Goal: Task Accomplishment & Management: Use online tool/utility

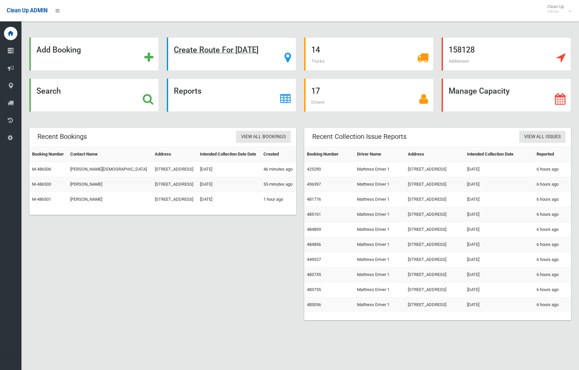
click at [217, 51] on strong "Create Route For Tomorrow" at bounding box center [216, 49] width 85 height 9
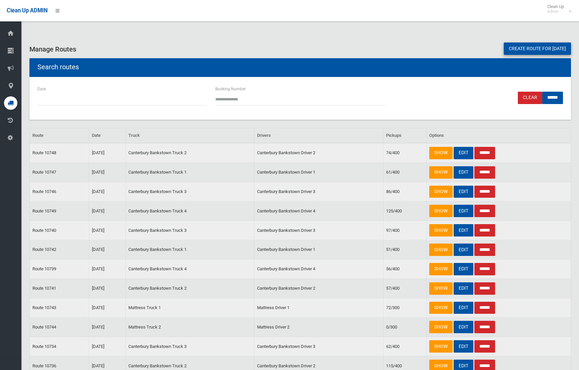
click at [531, 48] on link "Create route for tomorrow" at bounding box center [537, 48] width 67 height 12
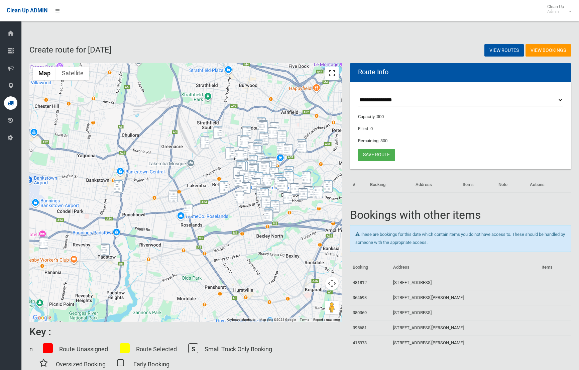
click at [336, 71] on button "Toggle fullscreen view" at bounding box center [331, 72] width 13 height 13
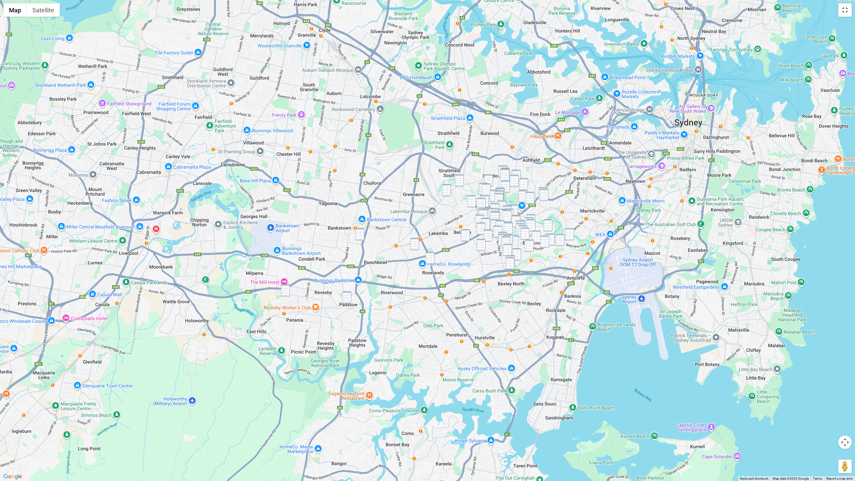
click at [287, 289] on img "11 Laundess Avenue, PANANIA NSW 2213" at bounding box center [285, 290] width 9 height 12
drag, startPoint x: 345, startPoint y: 303, endPoint x: 327, endPoint y: 302, distance: 17.7
click at [345, 303] on img "102 Cahors Road, PADSTOW NSW 2211" at bounding box center [347, 297] width 9 height 12
drag, startPoint x: 286, startPoint y: 291, endPoint x: 294, endPoint y: 293, distance: 8.1
click at [287, 291] on img "11 Laundess Avenue, PANANIA NSW 2213" at bounding box center [285, 290] width 9 height 12
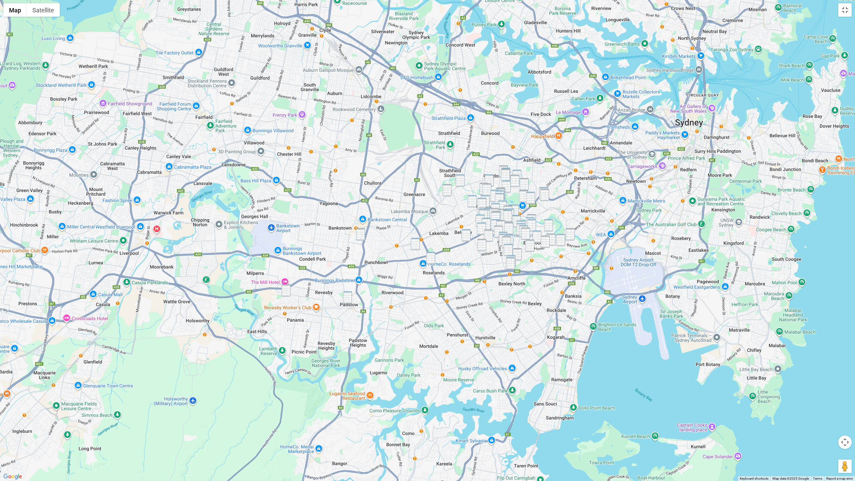
click at [347, 299] on img "102 Cahors Road, PADSTOW NSW 2211" at bounding box center [347, 297] width 9 height 12
click at [283, 291] on img "11 Laundess Avenue, PANANIA NSW 2213" at bounding box center [286, 290] width 9 height 12
click at [285, 291] on img "11 Laundess Avenue, PANANIA NSW 2213" at bounding box center [286, 290] width 9 height 12
click at [352, 297] on img "102 Cahors Road, PADSTOW NSW 2211" at bounding box center [347, 297] width 9 height 12
click at [358, 237] on img "27 Percy Street, BANKSTOWN NSW 2200" at bounding box center [360, 234] width 9 height 12
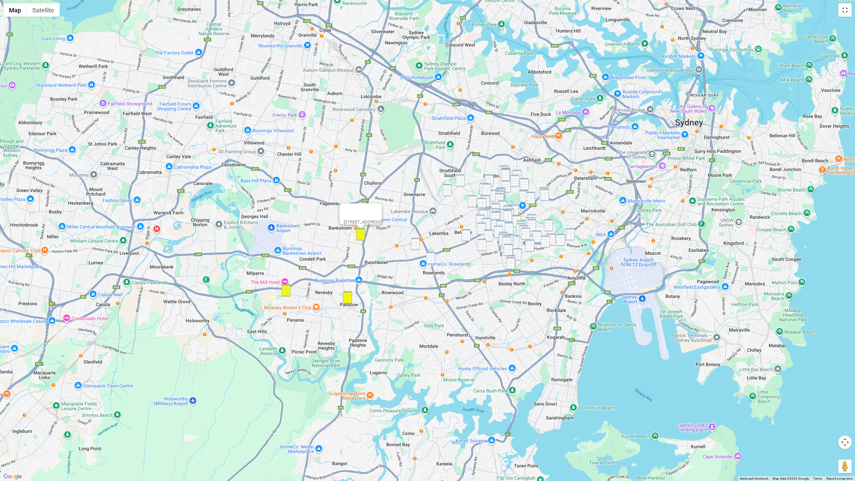
drag, startPoint x: 412, startPoint y: 243, endPoint x: 427, endPoint y: 251, distance: 17.9
click at [412, 243] on img "24 Beauchamp Street, WILEY PARK NSW 2195" at bounding box center [415, 244] width 9 height 12
click at [431, 258] on img "205 King Georges Road, ROSELANDS NSW 2196" at bounding box center [430, 258] width 9 height 12
click at [462, 183] on img "242 Punchbowl Road, BELFIELD NSW 2191" at bounding box center [460, 180] width 9 height 12
click at [449, 190] on img "368A Punchbowl Road, BELFIELD NSW 2191" at bounding box center [447, 190] width 9 height 12
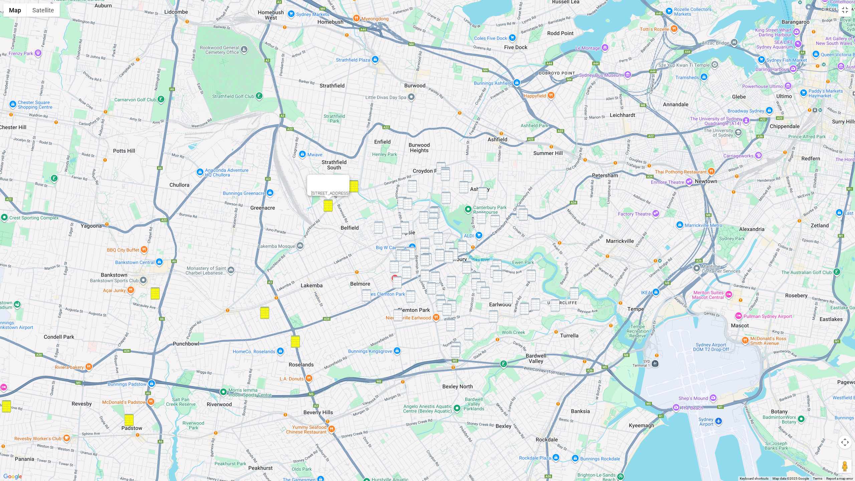
drag, startPoint x: 441, startPoint y: 164, endPoint x: 446, endPoint y: 167, distance: 5.6
click at [441, 164] on img "145 Croydon Avenue, CROYDON PARK NSW 2133" at bounding box center [441, 168] width 9 height 12
click at [447, 167] on img "154 Croydon Avenue, CROYDON PARK NSW 2133" at bounding box center [445, 173] width 9 height 12
click at [447, 171] on img "158-160 Croydon Avenue, CROYDON PARK NSW 2133" at bounding box center [445, 175] width 9 height 12
click at [413, 187] on img "30 Broad Street, CROYDON PARK NSW 2133" at bounding box center [412, 186] width 9 height 12
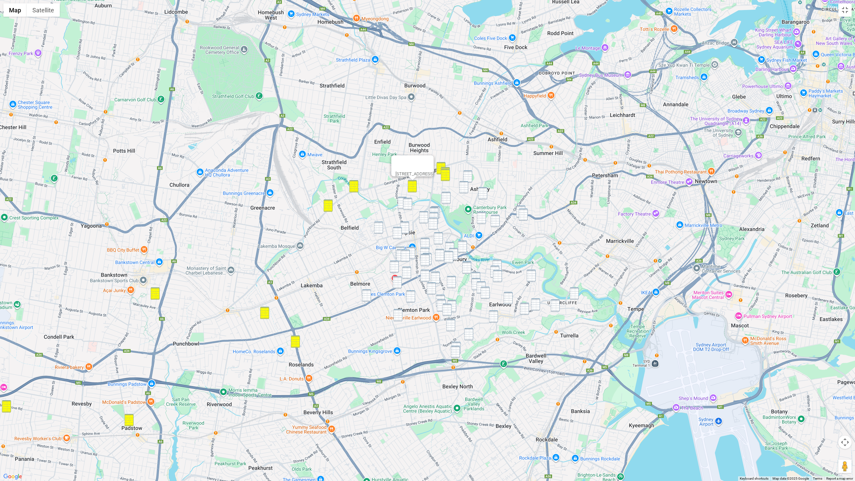
drag, startPoint x: 470, startPoint y: 176, endPoint x: 467, endPoint y: 181, distance: 6.3
click at [470, 176] on img "59 Trevenar Street, ASHBURY NSW 2193" at bounding box center [467, 176] width 9 height 12
click at [463, 185] on img "3 Ayr Street, ASHBURY NSW 2193" at bounding box center [463, 187] width 9 height 12
drag, startPoint x: 482, startPoint y: 195, endPoint x: 477, endPoint y: 192, distance: 6.4
click at [482, 195] on img "46 Third Street, ASHBURY NSW 2193" at bounding box center [483, 193] width 9 height 12
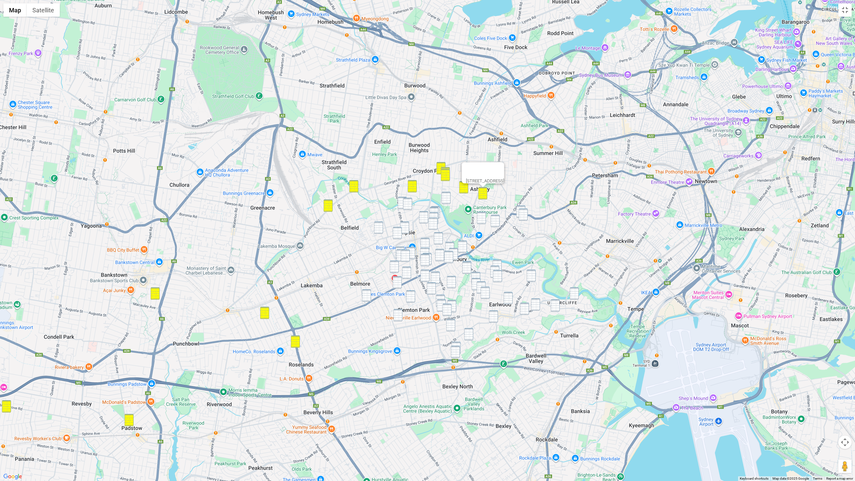
click at [520, 207] on img "2 Fernhill Street, HURLSTONE PARK NSW 2193" at bounding box center [521, 212] width 9 height 12
click at [522, 216] on img "15 Fernhill Street, HURLSTONE PARK NSW 2193" at bounding box center [523, 215] width 9 height 12
click at [499, 221] on img "13 Vincent Street, CANTERBURY NSW 2193" at bounding box center [495, 221] width 9 height 12
click at [484, 221] on img "7-9 Jeffrey Street, CANTERBURY NSW 2193" at bounding box center [481, 218] width 9 height 12
click at [400, 204] on img "52 Sixth Avenue, CAMPSIE NSW 2194" at bounding box center [402, 203] width 9 height 12
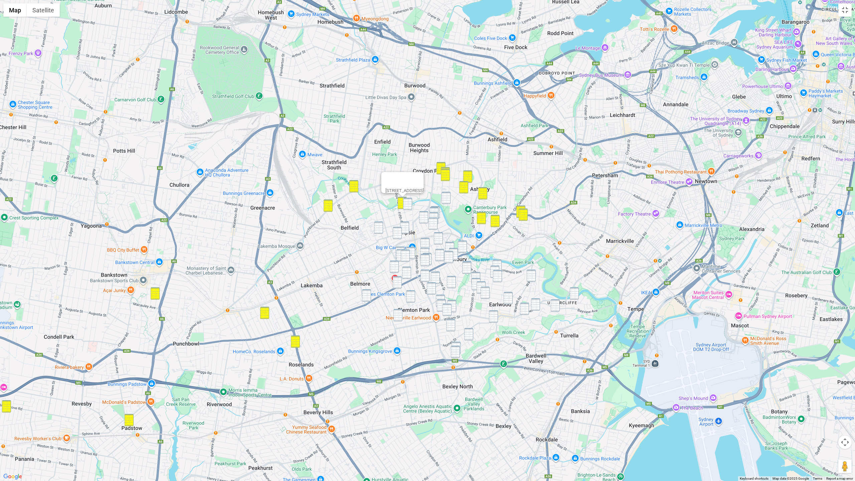
click at [408, 204] on img "1/11 Seventh Avenue, CAMPSIE NSW 2194" at bounding box center [407, 204] width 9 height 12
click at [451, 199] on div "1/11 Seventh Avenue, CAMPSIE NSW 2194" at bounding box center [427, 240] width 855 height 481
drag, startPoint x: 448, startPoint y: 198, endPoint x: 446, endPoint y: 204, distance: 5.8
click at [448, 198] on img "109 Hay Street, ASHBURY NSW 2193" at bounding box center [446, 198] width 9 height 12
drag, startPoint x: 440, startPoint y: 211, endPoint x: 436, endPoint y: 211, distance: 4.0
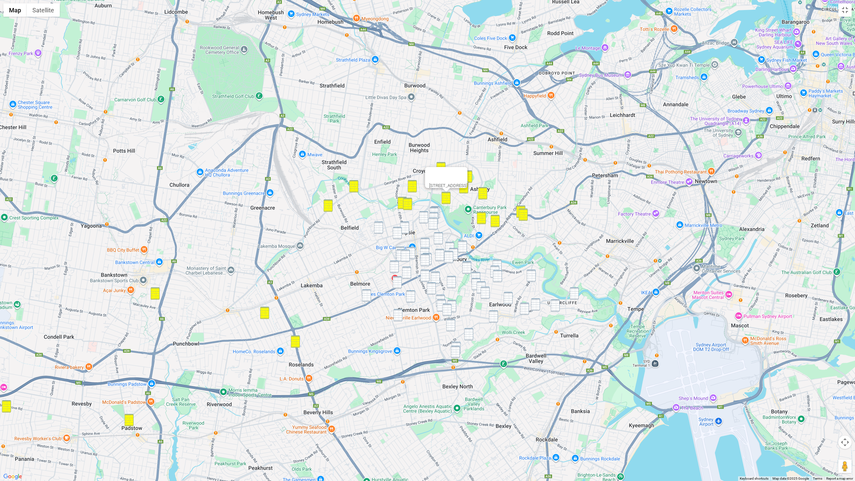
click at [440, 211] on img "63 Cowper Street, CAMPSIE NSW 2194" at bounding box center [435, 212] width 9 height 12
click at [435, 211] on img "54 Moore Street, CAMPSIE NSW 2194" at bounding box center [434, 213] width 9 height 12
click at [434, 216] on img "47 Clissold Parade, CAMPSIE NSW 2194" at bounding box center [433, 218] width 9 height 12
click at [434, 221] on img "63 Frederick Street, CAMPSIE NSW 2194" at bounding box center [433, 224] width 9 height 12
click at [423, 219] on img "23-25 Dryden Street, CAMPSIE NSW 2194" at bounding box center [423, 217] width 9 height 12
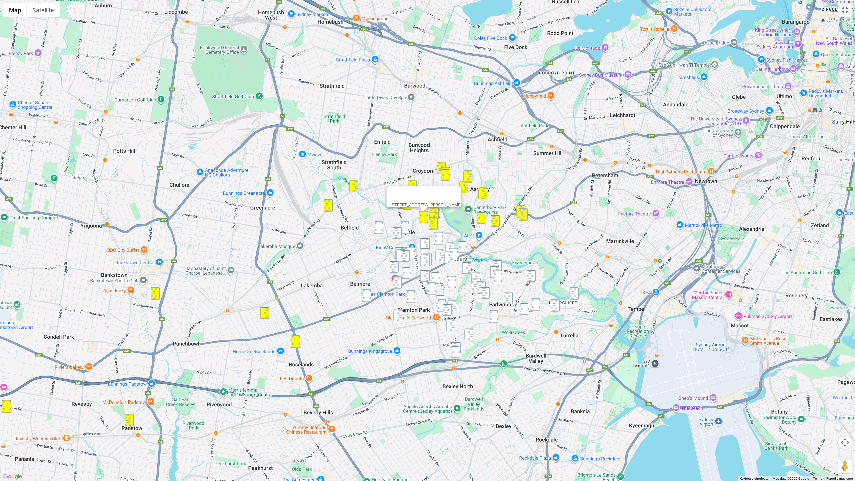
drag, startPoint x: 408, startPoint y: 227, endPoint x: 404, endPoint y: 228, distance: 4.7
click at [408, 227] on img "44 Ninth Avenue, CAMPSIE NSW 2194" at bounding box center [404, 228] width 9 height 12
drag, startPoint x: 397, startPoint y: 230, endPoint x: 393, endPoint y: 229, distance: 4.7
click at [397, 230] on img "71 Campsie Street, CAMPSIE NSW 2194" at bounding box center [397, 233] width 9 height 12
click at [379, 228] on img "4/10 First Avenue, BELFIELD NSW 2191" at bounding box center [378, 228] width 9 height 12
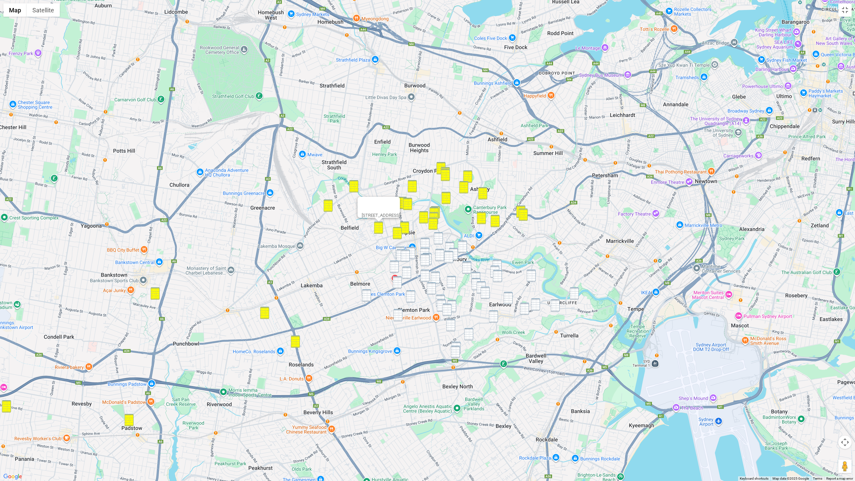
drag, startPoint x: 364, startPoint y: 296, endPoint x: 373, endPoint y: 290, distance: 10.9
click at [364, 296] on img "721 Canterbury Road, BELMORE NSW 2192" at bounding box center [366, 295] width 9 height 12
click at [438, 238] on img "13-17 Oswald Street, CAMPSIE NSW 2194" at bounding box center [438, 238] width 9 height 12
click at [429, 244] on img "10 Evaline Street, CAMPSIE NSW 2194" at bounding box center [425, 244] width 9 height 12
click at [398, 248] on img "103-105 Evaline Street, CAMPSIE NSW 2194" at bounding box center [400, 253] width 9 height 12
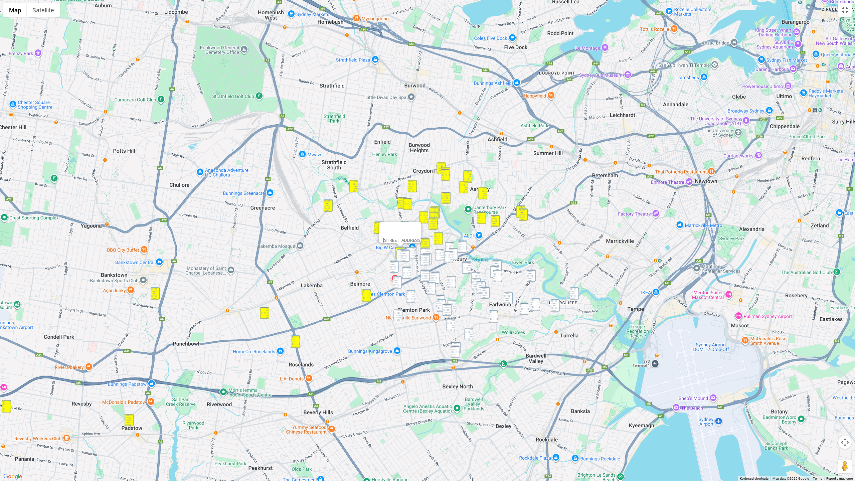
click at [399, 254] on img "116 Evaline Street, CAMPSIE NSW 2194" at bounding box center [401, 255] width 9 height 12
drag, startPoint x: 407, startPoint y: 254, endPoint x: 410, endPoint y: 254, distance: 3.4
click at [407, 254] on img "37 Claremont Street, CAMPSIE NSW 2194" at bounding box center [405, 256] width 9 height 12
click at [413, 253] on img "19 Claremont Street, CAMPSIE NSW 2194" at bounding box center [410, 253] width 9 height 12
click at [426, 250] on img "15 Unara Street, CAMPSIE NSW 2194" at bounding box center [424, 254] width 9 height 12
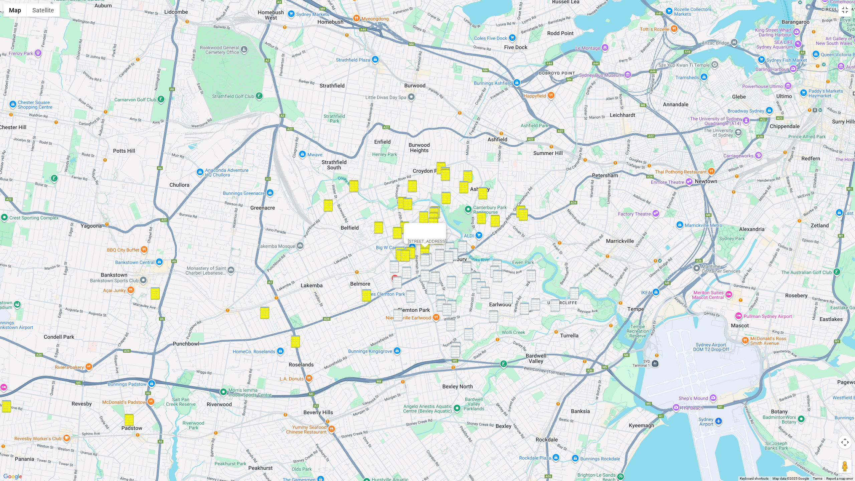
click at [425, 258] on img "31 Perry Street, CAMPSIE NSW 2194" at bounding box center [425, 260] width 9 height 12
click at [430, 257] on img "19-21 Perry Street, CAMPSIE NSW 2194" at bounding box center [427, 259] width 9 height 12
click at [453, 256] on img "338-342 Canterbury Road, CANTERBURY NSW 2193" at bounding box center [448, 257] width 9 height 12
click at [439, 254] on img "76 Park Street, CAMPSIE NSW 2194" at bounding box center [439, 255] width 9 height 12
click at [454, 253] on img "314 Canterbury Road, CANTERBURY NSW 2193" at bounding box center [453, 254] width 9 height 12
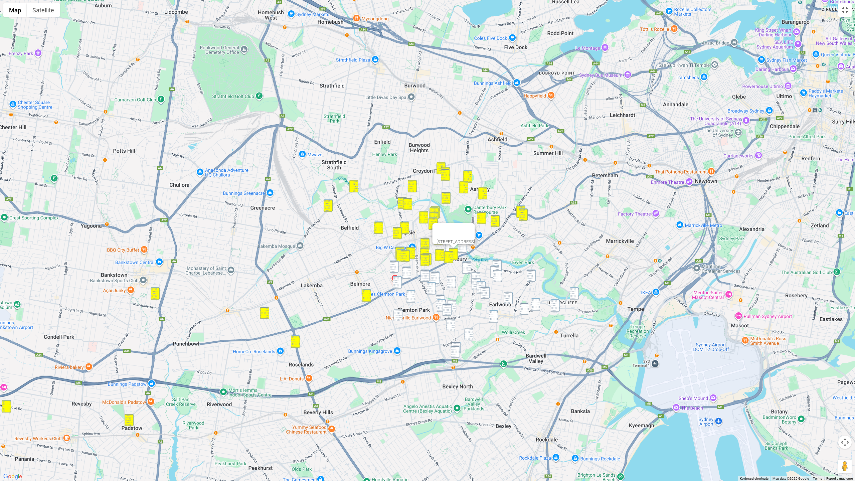
click at [448, 247] on img "3 Emu Street, CANTERBURY NSW 2193" at bounding box center [449, 248] width 9 height 12
click at [462, 248] on img "231-235 Canterbury Road, CANTERBURY NSW 2193" at bounding box center [462, 247] width 9 height 12
click at [392, 266] on img "61 McKern Street, CAMPSIE NSW 2194" at bounding box center [394, 267] width 9 height 12
click at [407, 273] on img "34 Fletcher Street, CAMPSIE NSW 2194" at bounding box center [406, 273] width 9 height 12
click at [399, 281] on img "532-536 Canterbury Road, CAMPSIE NSW 2194" at bounding box center [397, 282] width 9 height 12
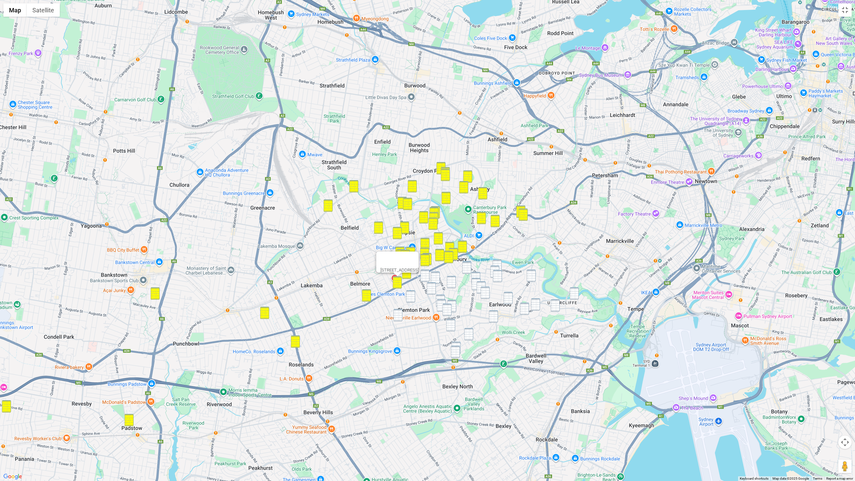
click at [410, 298] on img "1 Alfred Street, CLEMTON PARK NSW 2206" at bounding box center [410, 296] width 9 height 12
click at [398, 310] on img "15 Chisholm Avenue, CLEMTON PARK NSW 2206" at bounding box center [398, 315] width 9 height 12
click at [427, 273] on img "19 Scahill Street, CAMPSIE NSW 2194" at bounding box center [425, 276] width 9 height 12
click at [435, 275] on img "45 Messiter Street, CAMPSIE NSW 2194" at bounding box center [435, 278] width 9 height 12
click at [434, 285] on img "61 Scahill Street, CAMPSIE NSW 2194" at bounding box center [431, 288] width 9 height 12
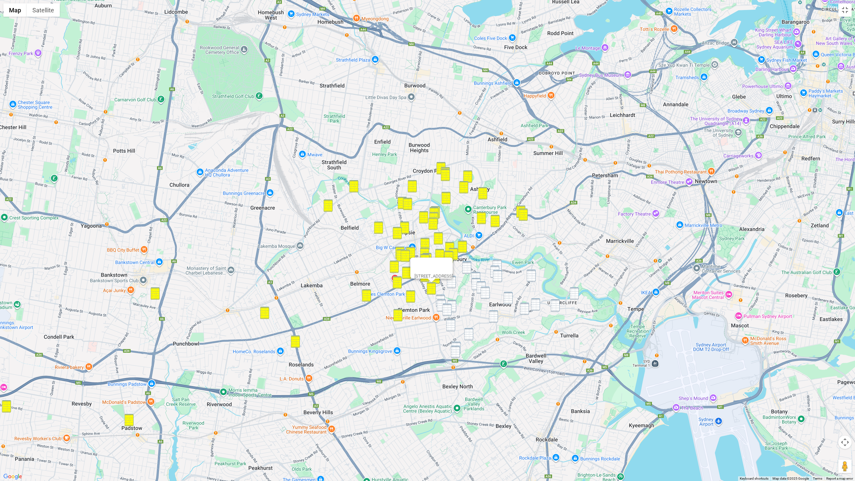
click at [441, 295] on img "17 Marana Road, EARLWOOD NSW 2206" at bounding box center [440, 301] width 9 height 12
click at [441, 301] on img "29 Marana Road, EARLWOOD NSW 2206" at bounding box center [441, 305] width 9 height 12
click at [451, 302] on img "19 Baringa Road, EARLWOOD NSW 2206" at bounding box center [451, 306] width 9 height 12
click at [447, 307] on img "4 Baringa Road, EARLWOOD NSW 2206" at bounding box center [447, 310] width 9 height 12
click at [453, 326] on img "13 Malley Avenue, EARLWOOD NSW 2206" at bounding box center [450, 325] width 9 height 12
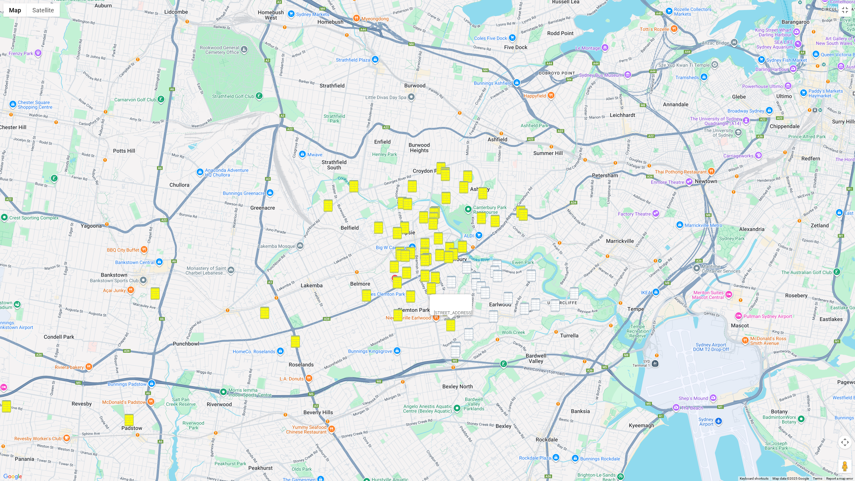
click at [456, 344] on img "41 Forrest Avenue, EARLWOOD NSW 2206" at bounding box center [456, 348] width 9 height 12
drag, startPoint x: 455, startPoint y: 349, endPoint x: 461, endPoint y: 346, distance: 6.8
click at [455, 349] on img "46 Forrest Avenue, EARLWOOD NSW 2206" at bounding box center [455, 352] width 9 height 12
drag, startPoint x: 465, startPoint y: 269, endPoint x: 462, endPoint y: 274, distance: 6.3
click at [465, 269] on img "3/13 Rome Street, CANTERBURY NSW 2193" at bounding box center [466, 268] width 9 height 12
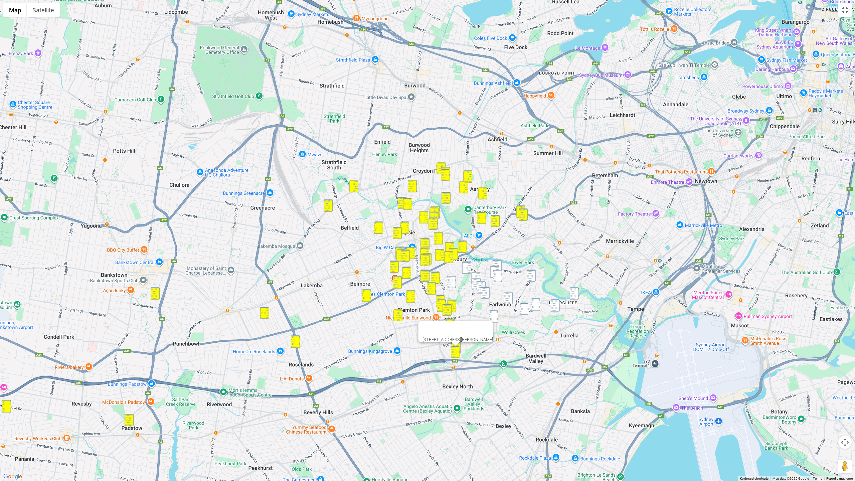
click at [452, 281] on img "19 Modern Avenue, CANTERBURY NSW 2193" at bounding box center [451, 282] width 9 height 12
click at [477, 276] on img "50 Woolcott Street, EARLWOOD NSW 2206" at bounding box center [476, 278] width 9 height 12
drag, startPoint x: 479, startPoint y: 282, endPoint x: 482, endPoint y: 284, distance: 4.4
click at [479, 282] on img "67 River Street, EARLWOOD NSW 2206" at bounding box center [481, 287] width 9 height 12
drag, startPoint x: 475, startPoint y: 283, endPoint x: 471, endPoint y: 282, distance: 4.4
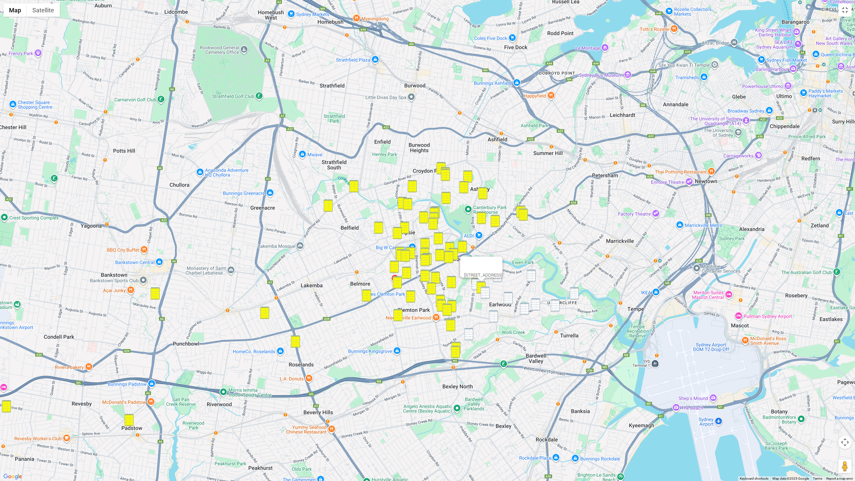
click at [475, 283] on img "41 Stone Street, EARLWOOD NSW 2206" at bounding box center [476, 284] width 9 height 12
click at [485, 292] on img "87 Grove Street, EARLWOOD NSW 2206" at bounding box center [485, 293] width 9 height 12
click at [477, 288] on img "41 Stone Street, EARLWOOD NSW 2206" at bounding box center [476, 284] width 9 height 12
click at [493, 318] on img "382 Homer Street, EARLWOOD NSW 2206" at bounding box center [493, 316] width 9 height 12
click at [468, 334] on img "36 Manildra Street, EARLWOOD NSW 2206" at bounding box center [468, 334] width 9 height 12
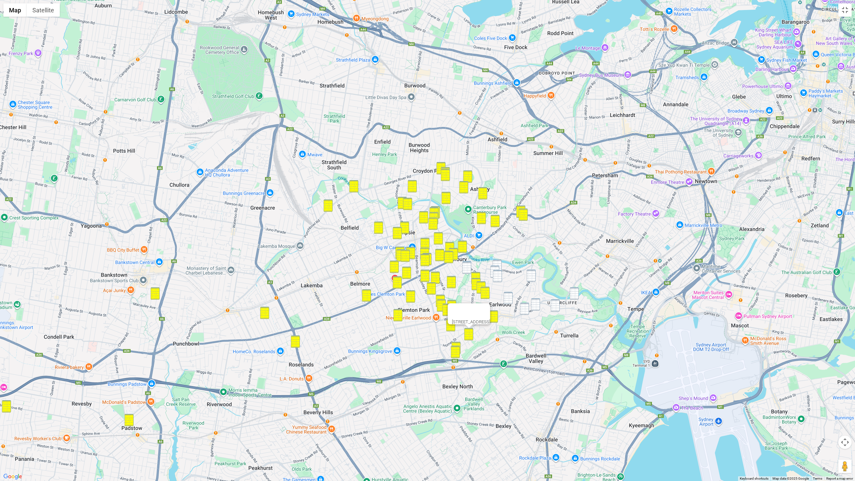
click at [466, 261] on img "11 Rome Street, CANTERBURY NSW 2193" at bounding box center [466, 267] width 9 height 12
click at [466, 265] on img "3/13 Rome Street, CANTERBURY NSW 2193" at bounding box center [466, 268] width 9 height 12
drag, startPoint x: 497, startPoint y: 262, endPoint x: 497, endPoint y: 267, distance: 4.7
click at [497, 263] on img "96 Permanent Avenue, EARLWOOD NSW 2206" at bounding box center [497, 266] width 9 height 12
click at [497, 267] on img "30 Thompson Street, EARLWOOD NSW 2206" at bounding box center [495, 272] width 9 height 12
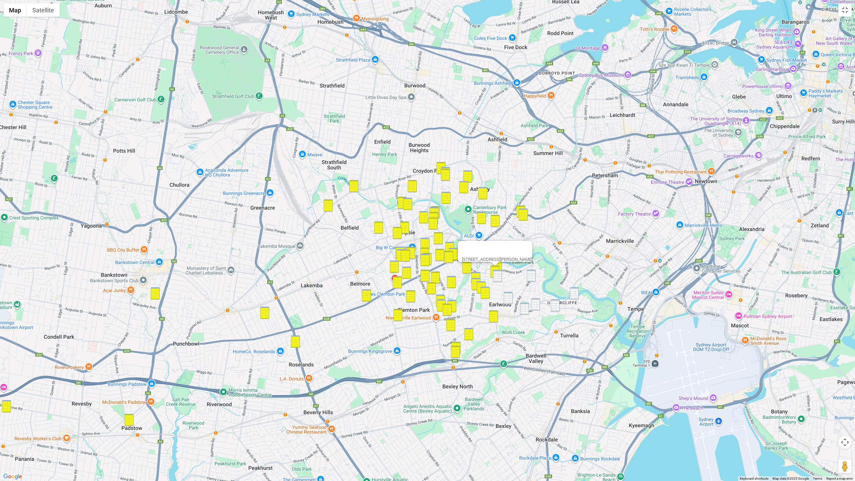
drag, startPoint x: 498, startPoint y: 272, endPoint x: 504, endPoint y: 276, distance: 7.0
click at [498, 272] on img "120 Prince Edward Avenue, EARLWOOD NSW 2206" at bounding box center [497, 276] width 9 height 12
drag, startPoint x: 529, startPoint y: 276, endPoint x: 530, endPoint y: 281, distance: 5.1
click at [529, 276] on img "76-80 Wardell Road, EARLWOOD NSW 2206" at bounding box center [531, 276] width 9 height 12
click at [508, 298] on img "1 Hamilton Avenue, EARLWOOD NSW 2206" at bounding box center [508, 298] width 9 height 12
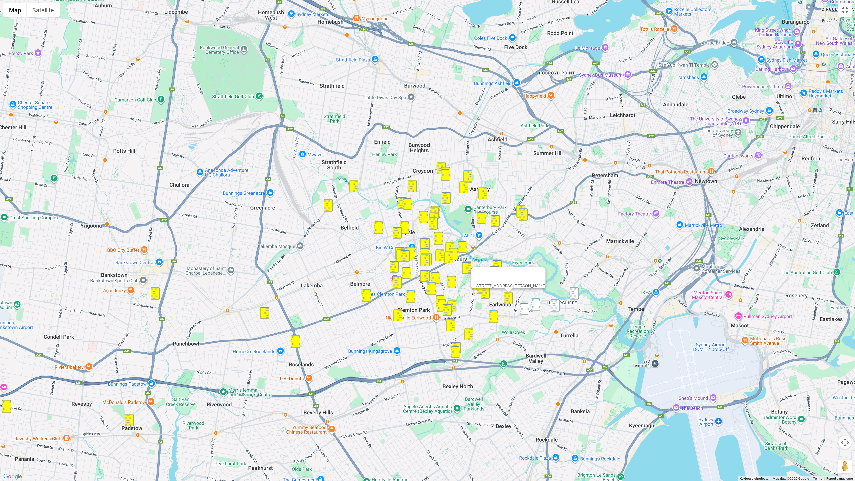
drag, startPoint x: 575, startPoint y: 289, endPoint x: 561, endPoint y: 298, distance: 16.2
click at [575, 290] on img "61 Undercliffe Road, EARLWOOD NSW 2206" at bounding box center [574, 293] width 9 height 12
click at [554, 302] on img "14 David Street, EARLWOOD NSW 2206" at bounding box center [555, 305] width 9 height 12
click at [573, 296] on img "61 Undercliffe Road, EARLWOOD NSW 2206" at bounding box center [574, 293] width 9 height 12
click at [538, 302] on img "132 Homer Street, EARLWOOD NSW 2206" at bounding box center [535, 304] width 9 height 12
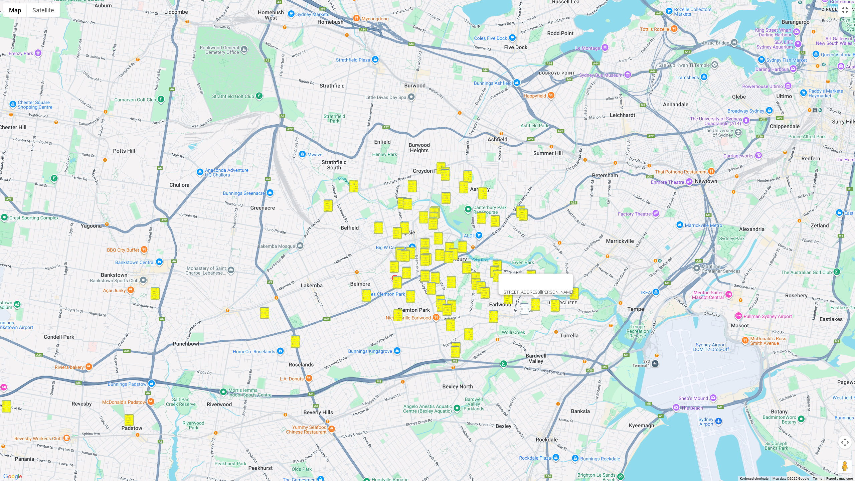
click at [523, 305] on img "168 Homer Street, EARLWOOD NSW 2206" at bounding box center [524, 309] width 9 height 12
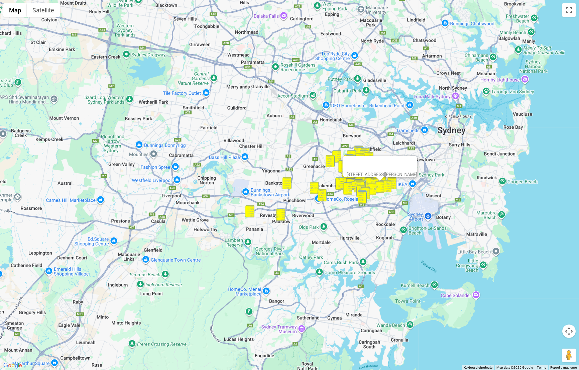
drag, startPoint x: 251, startPoint y: 212, endPoint x: 239, endPoint y: 266, distance: 54.9
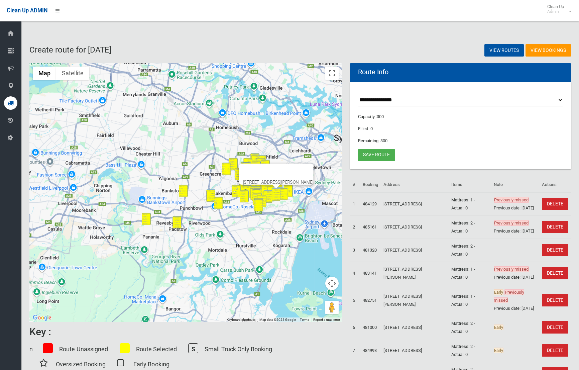
click at [239, 266] on div "[STREET_ADDRESS][PERSON_NAME]" at bounding box center [185, 192] width 312 height 259
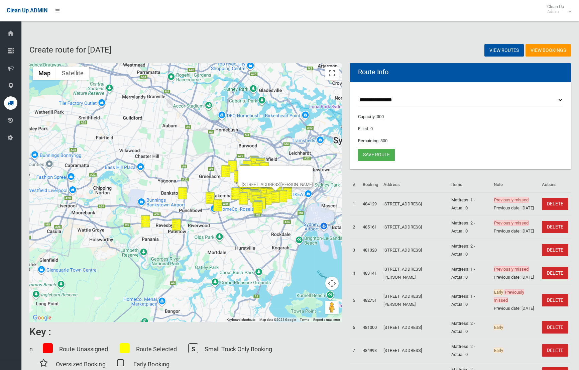
click at [331, 283] on button "Map camera controls" at bounding box center [331, 282] width 13 height 13
click at [318, 269] on button "Zoom in" at bounding box center [314, 266] width 13 height 13
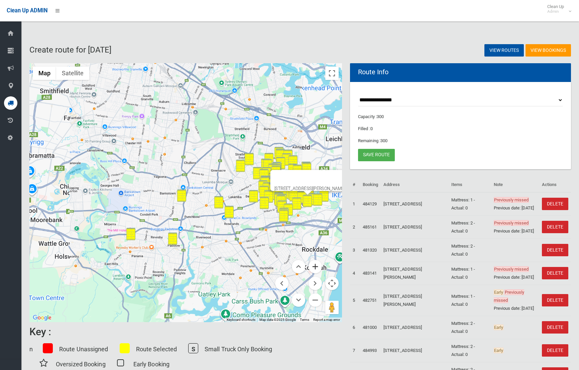
click at [318, 268] on button "Zoom in" at bounding box center [314, 266] width 13 height 13
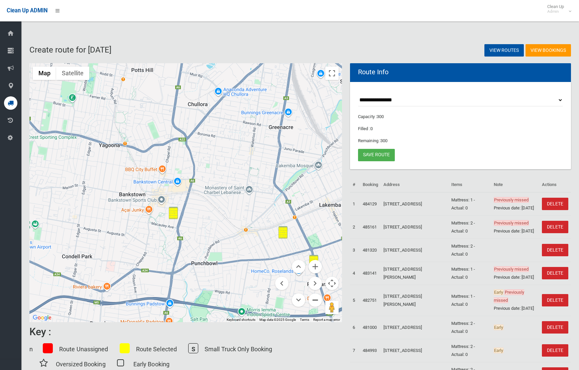
click at [315, 302] on button "Zoom out" at bounding box center [314, 299] width 13 height 13
click at [315, 301] on button "Zoom out" at bounding box center [314, 299] width 13 height 13
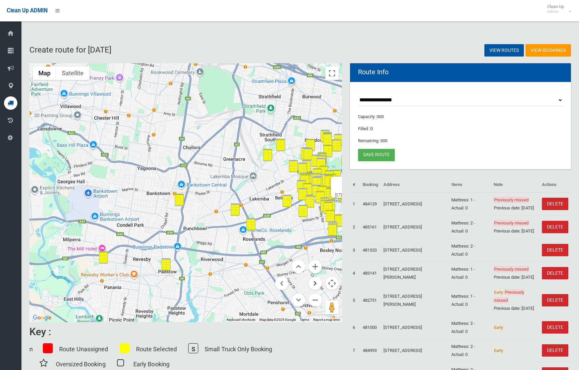
drag, startPoint x: 315, startPoint y: 301, endPoint x: 310, endPoint y: 286, distance: 15.9
click at [315, 301] on button "Zoom out" at bounding box center [314, 299] width 13 height 13
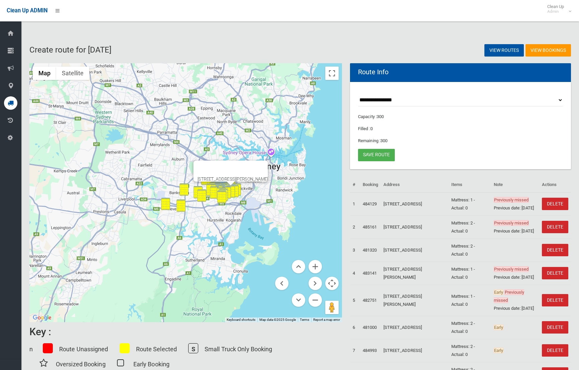
click at [268, 164] on button "Close" at bounding box center [260, 168] width 16 height 16
click at [315, 267] on button "Zoom in" at bounding box center [314, 266] width 13 height 13
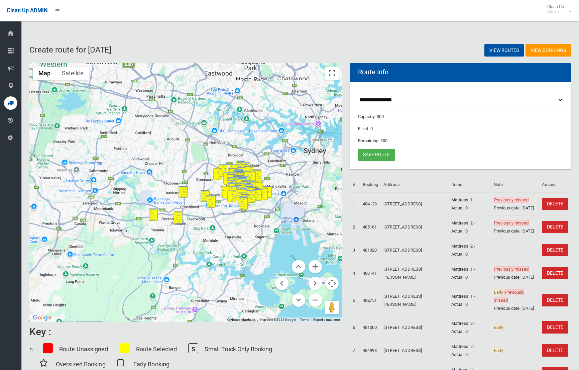
drag, startPoint x: 316, startPoint y: 267, endPoint x: 292, endPoint y: 231, distance: 42.6
click at [316, 267] on button "Zoom in" at bounding box center [314, 266] width 13 height 13
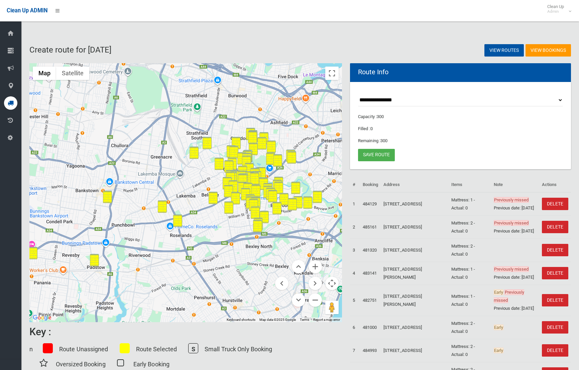
drag, startPoint x: 277, startPoint y: 229, endPoint x: 180, endPoint y: 224, distance: 97.3
click at [177, 225] on div at bounding box center [185, 192] width 312 height 259
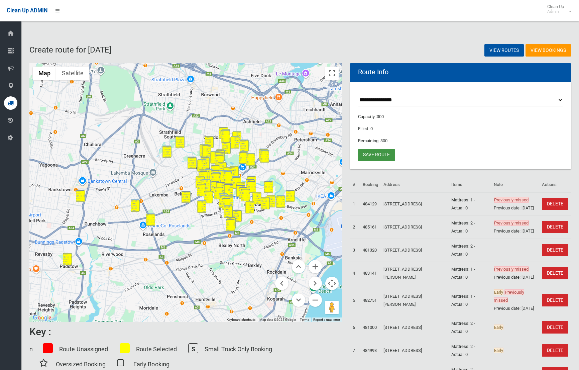
click at [372, 157] on link "Save route" at bounding box center [376, 155] width 37 height 12
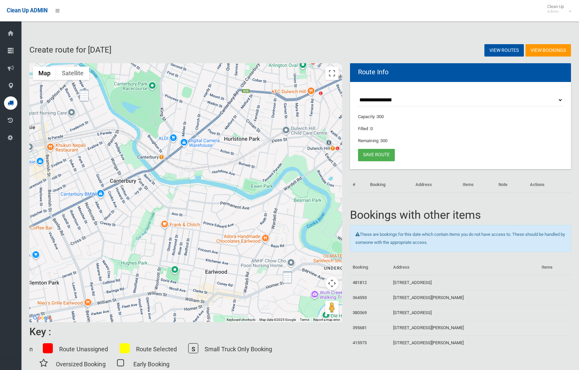
drag, startPoint x: 288, startPoint y: 277, endPoint x: 298, endPoint y: 283, distance: 11.7
click at [288, 277] on img "132 Homer Street, EARLWOOD NSW 2206" at bounding box center [287, 277] width 9 height 12
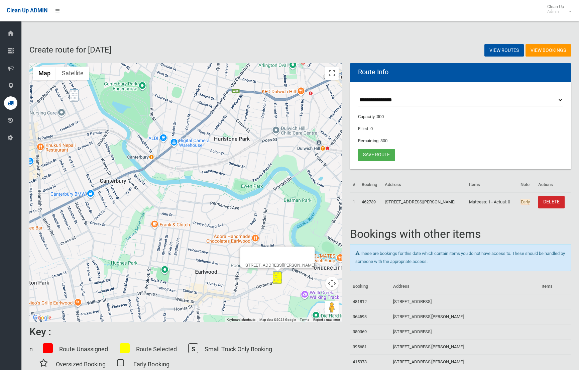
click at [334, 282] on button "Map camera controls" at bounding box center [331, 282] width 13 height 13
click at [315, 298] on button "Zoom out" at bounding box center [314, 299] width 13 height 13
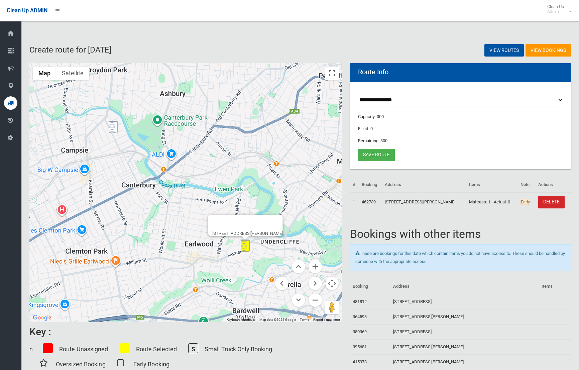
click at [315, 298] on button "Zoom out" at bounding box center [314, 299] width 13 height 13
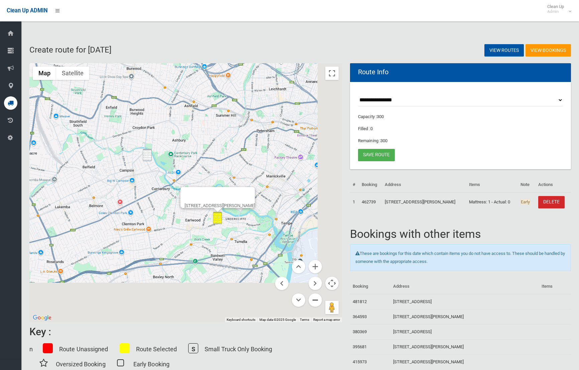
click at [315, 298] on button "Zoom out" at bounding box center [314, 299] width 13 height 13
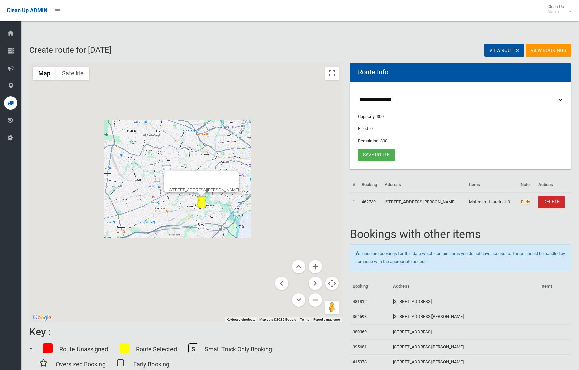
click at [315, 298] on button "Zoom out" at bounding box center [314, 299] width 13 height 13
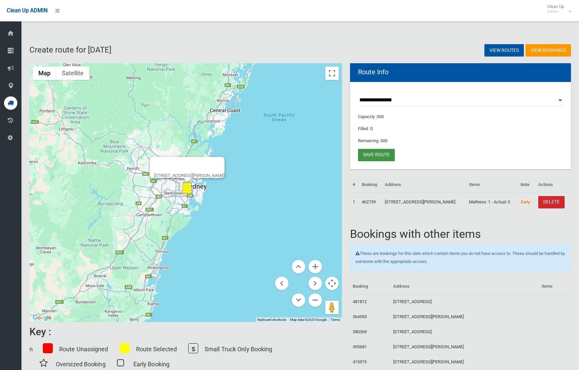
click at [373, 153] on link "Save route" at bounding box center [376, 155] width 37 height 12
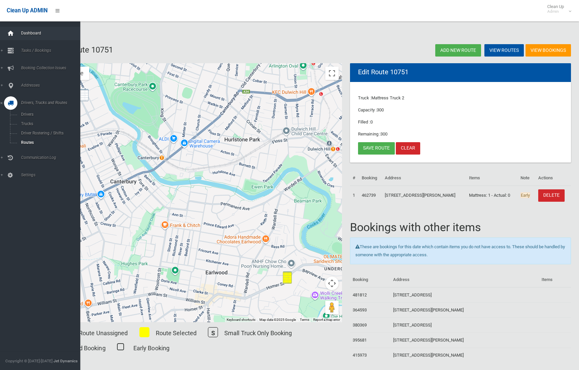
drag, startPoint x: 11, startPoint y: 34, endPoint x: 15, endPoint y: 34, distance: 4.4
click at [11, 34] on icon at bounding box center [10, 33] width 7 height 13
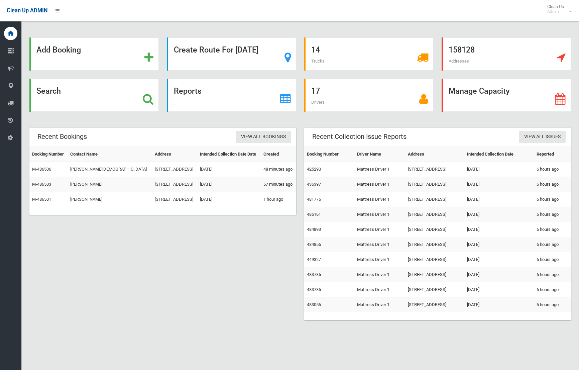
click at [181, 94] on strong "Reports" at bounding box center [188, 90] width 28 height 9
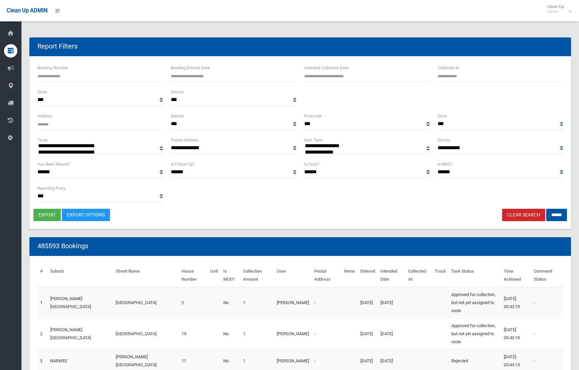
select select
type input "**********"
drag, startPoint x: 358, startPoint y: 75, endPoint x: 354, endPoint y: 80, distance: 6.2
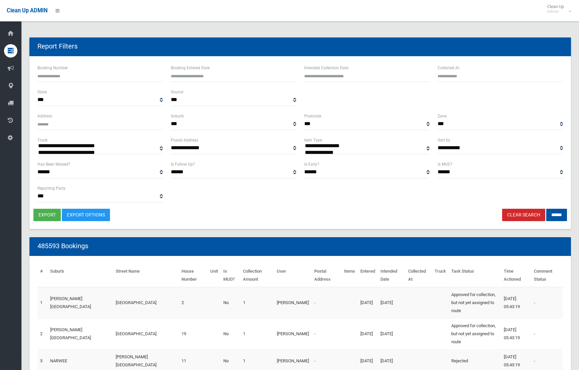
click at [358, 75] on input "text" at bounding box center [366, 76] width 125 height 12
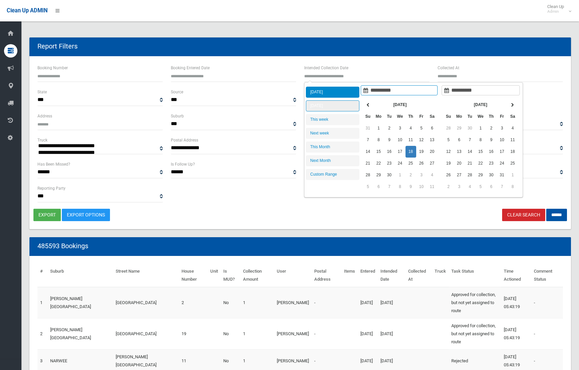
type input "**********"
click at [335, 107] on li "[DATE]" at bounding box center [332, 105] width 53 height 11
type input "**********"
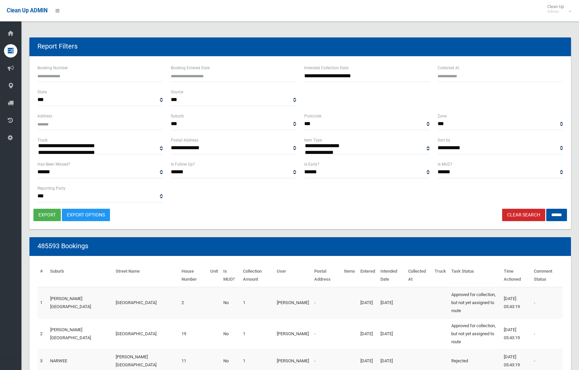
select select "**"
click at [550, 215] on input "******" at bounding box center [556, 215] width 21 height 12
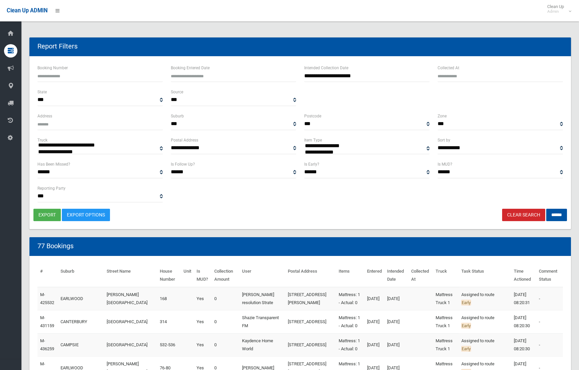
select select
select select "**"
click at [548, 215] on input "******" at bounding box center [556, 215] width 21 height 12
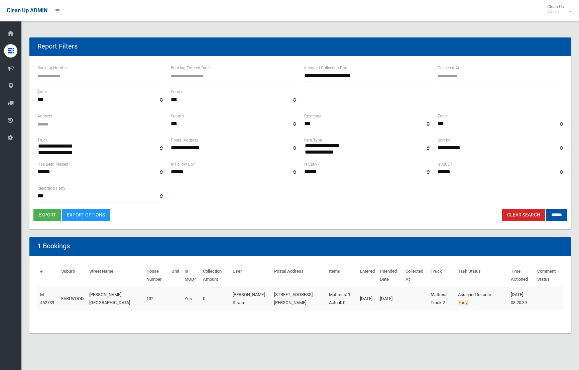
select select
click at [48, 213] on button "export" at bounding box center [46, 215] width 27 height 12
click at [511, 212] on link "Clear Search" at bounding box center [523, 215] width 43 height 12
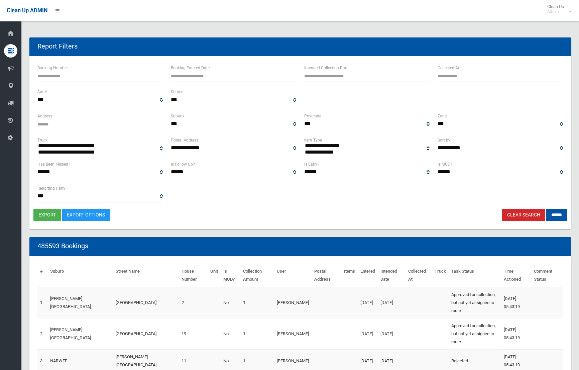
select select
type input "**********"
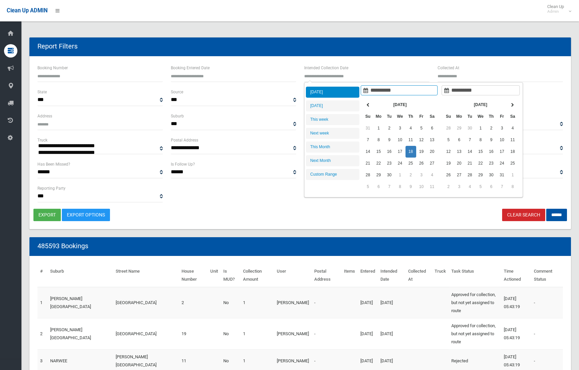
drag, startPoint x: 0, startPoint y: 0, endPoint x: 339, endPoint y: 80, distance: 348.5
click at [337, 72] on input "text" at bounding box center [366, 76] width 125 height 12
type input "**********"
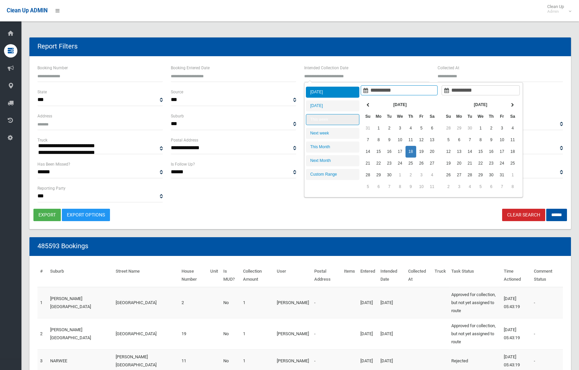
type input "**********"
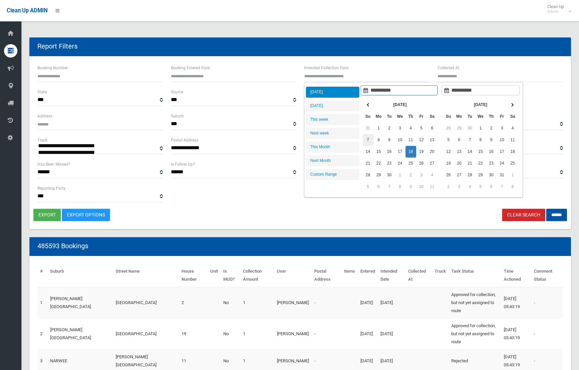
type input "**********"
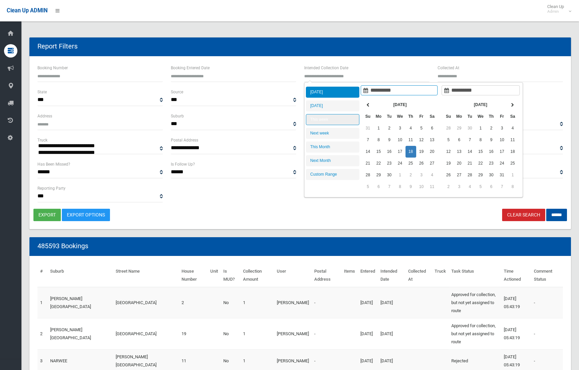
type input "**********"
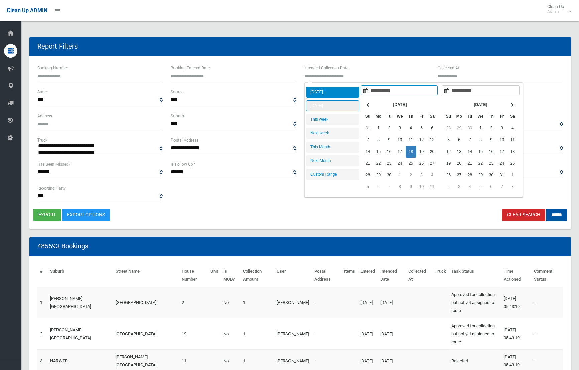
click at [329, 108] on li "[DATE]" at bounding box center [332, 105] width 53 height 11
type input "**********"
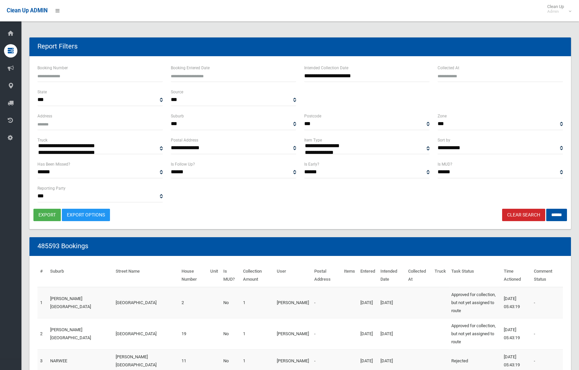
select select "**"
click at [562, 213] on input "******" at bounding box center [556, 215] width 21 height 12
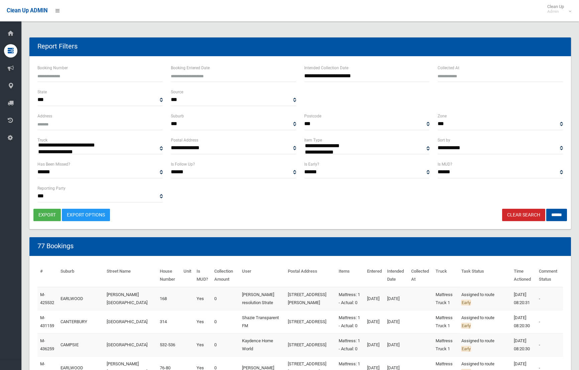
select select
click at [47, 211] on button "export" at bounding box center [46, 215] width 27 height 12
